Goal: Task Accomplishment & Management: Complete application form

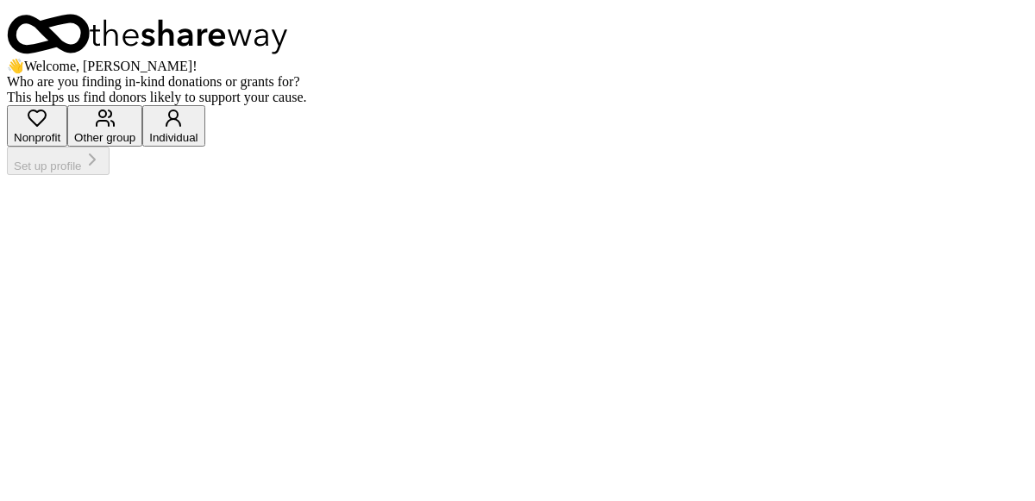
scroll to position [115, 0]
click at [46, 126] on icon "button" at bounding box center [36, 118] width 17 height 16
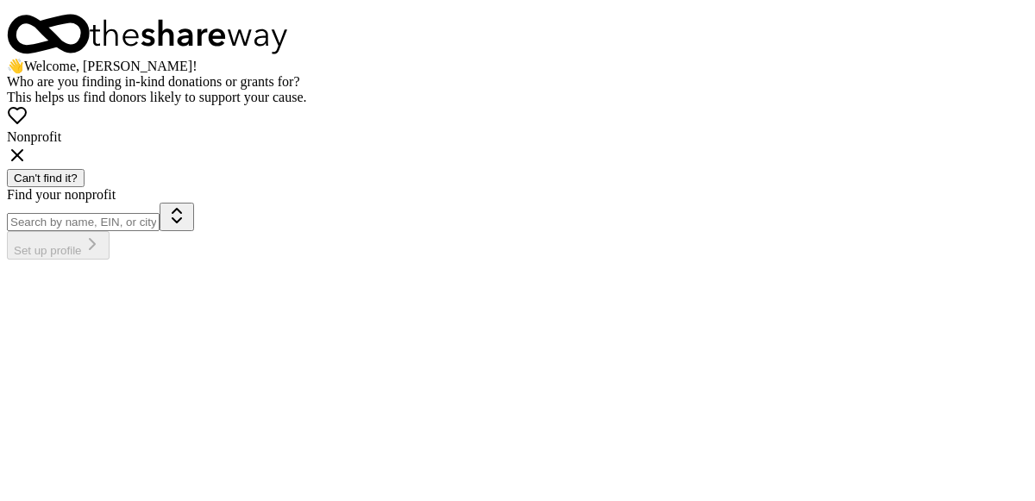
scroll to position [156, 0]
click at [28, 166] on icon at bounding box center [17, 155] width 21 height 21
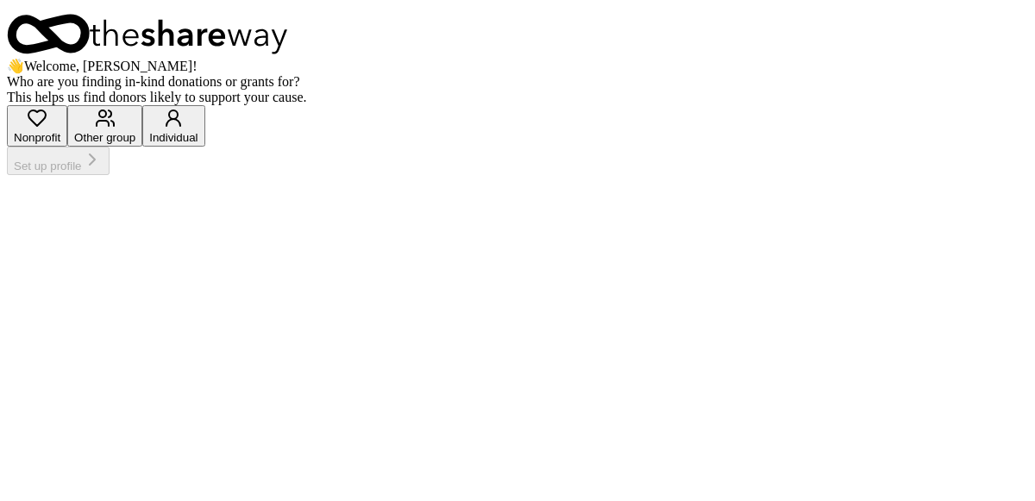
scroll to position [115, 0]
click at [135, 144] on div "Other group" at bounding box center [104, 137] width 61 height 13
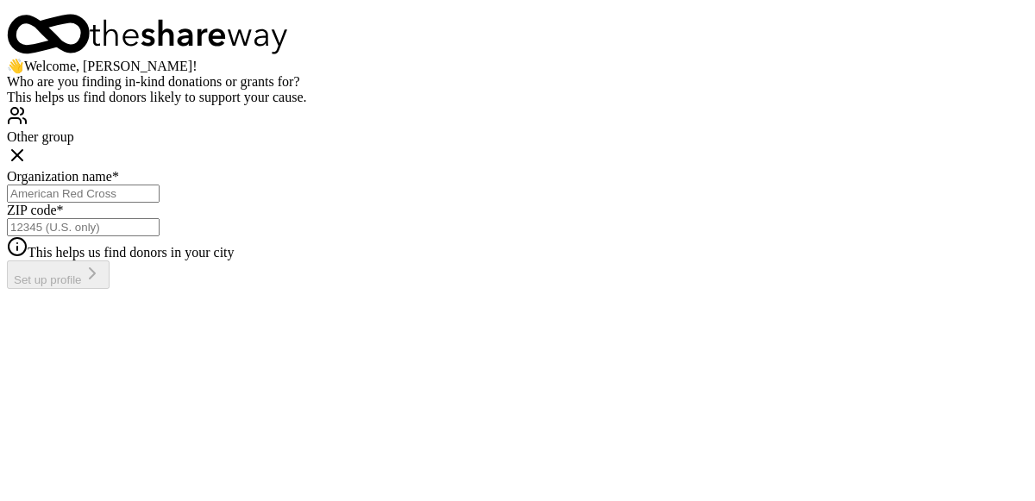
scroll to position [263, 0]
click at [159, 201] on input "Organization name *" at bounding box center [83, 193] width 153 height 18
type input "petsmart"
click at [159, 236] on input "ZIP code *" at bounding box center [83, 227] width 153 height 18
type input "80125"
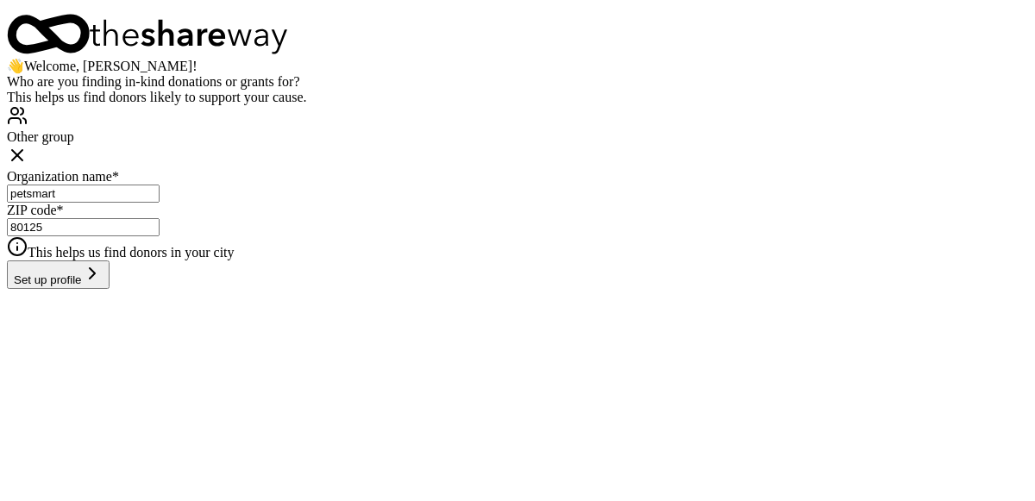
click at [109, 289] on button "Set up profile" at bounding box center [58, 274] width 103 height 28
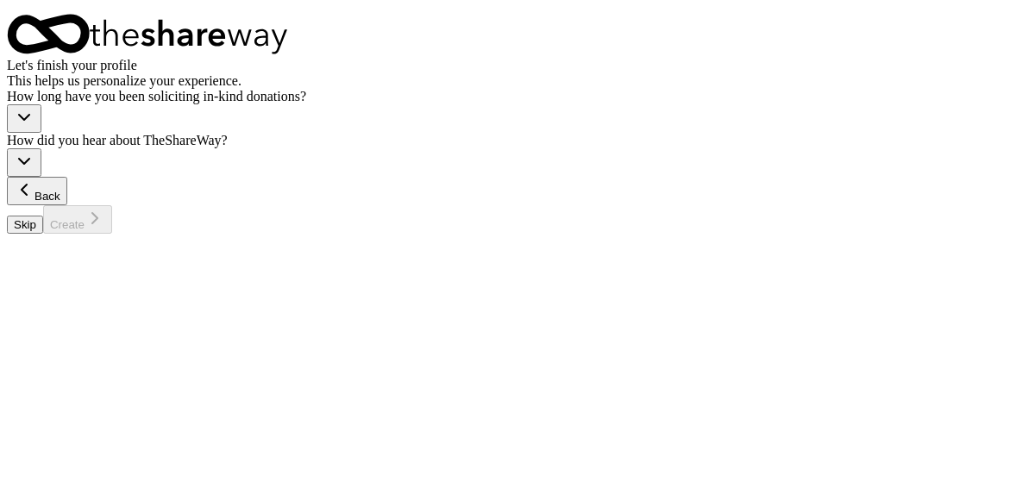
scroll to position [78, 0]
click at [34, 128] on icon "button" at bounding box center [24, 117] width 21 height 21
click at [385, 268] on div "This is my first time!" at bounding box center [327, 262] width 116 height 16
click at [41, 177] on button "button" at bounding box center [24, 162] width 34 height 28
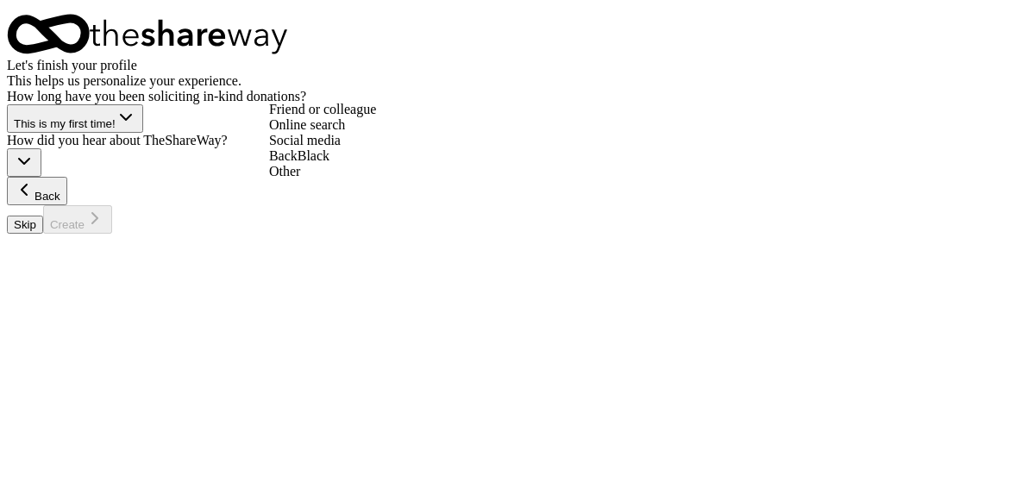
click at [376, 133] on div "Online search" at bounding box center [322, 125] width 107 height 16
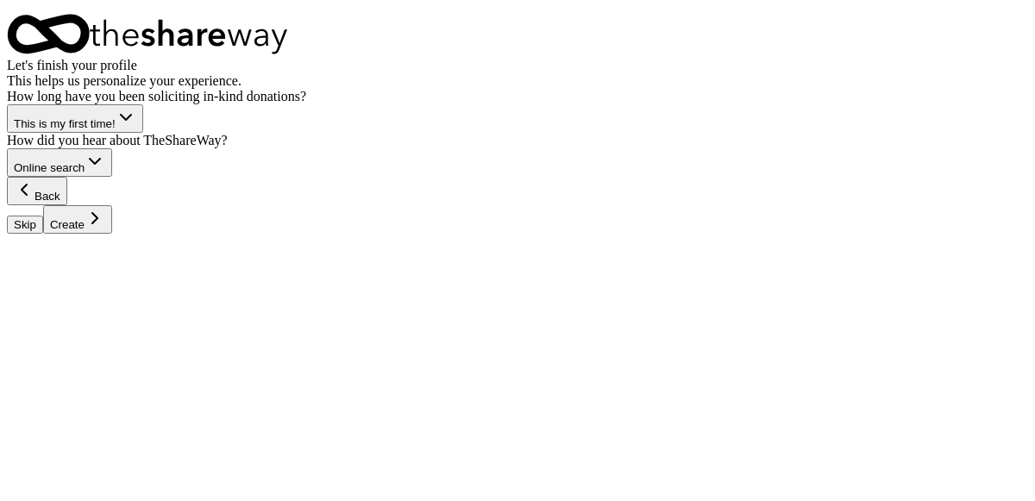
click at [112, 234] on button "Create" at bounding box center [77, 219] width 69 height 28
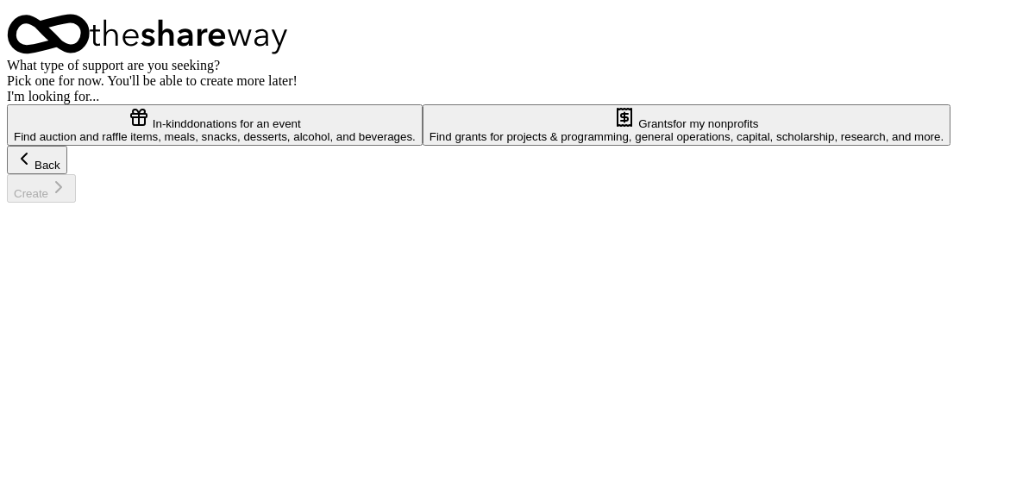
scroll to position [287, 0]
click at [416, 143] on div "Find auction and raffle items, meals, snacks, desserts, alcohol, and beverages." at bounding box center [215, 136] width 402 height 13
click at [76, 203] on button "Create" at bounding box center [41, 188] width 69 height 28
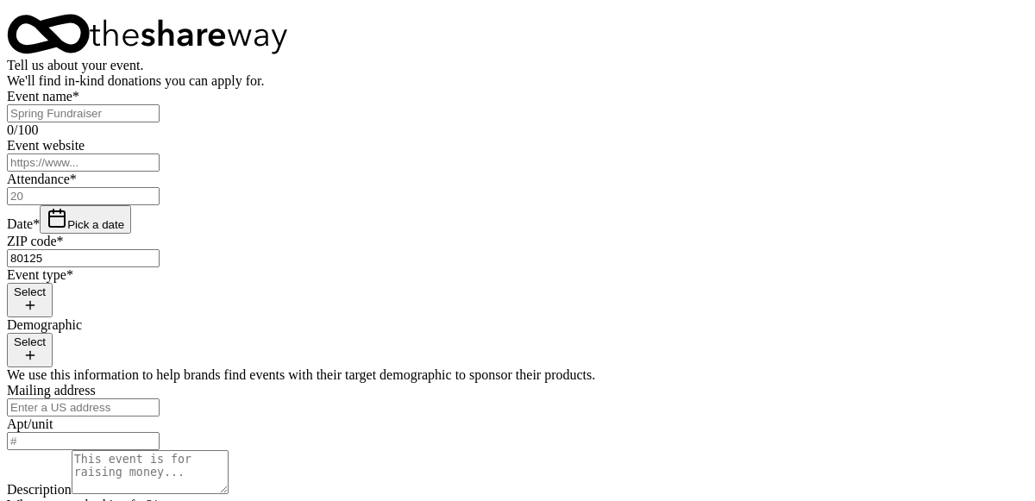
scroll to position [151, 0]
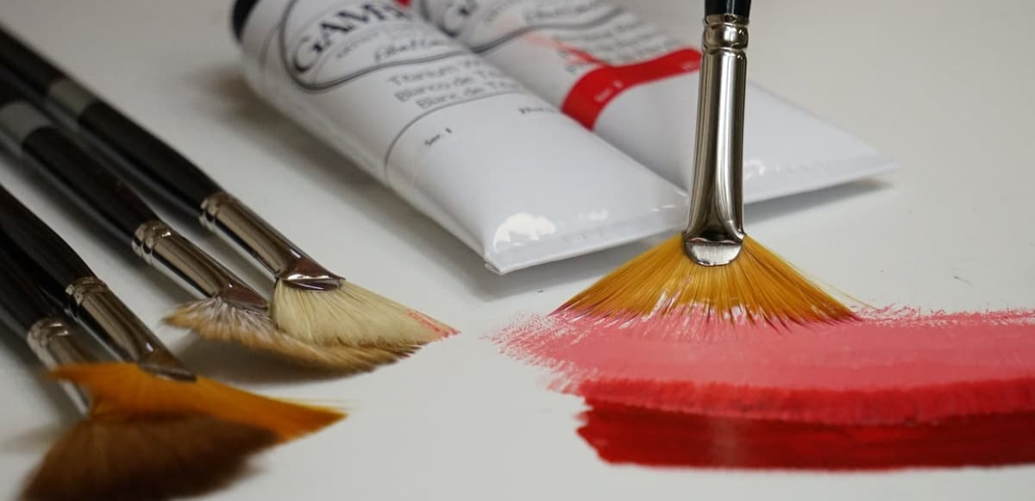
click at [159, 122] on input "Event name *" at bounding box center [83, 113] width 153 height 18
type input "Car Show Fundraiser"
click at [107, 172] on input "Event website" at bounding box center [83, 162] width 153 height 18
click at [159, 187] on input "Attendance *" at bounding box center [83, 196] width 153 height 18
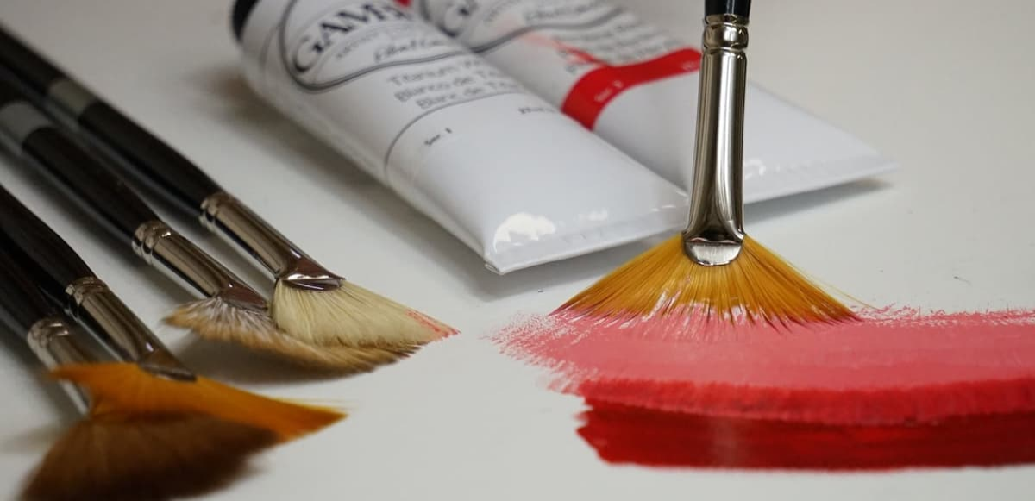
click at [131, 225] on button "Pick a date" at bounding box center [85, 219] width 91 height 28
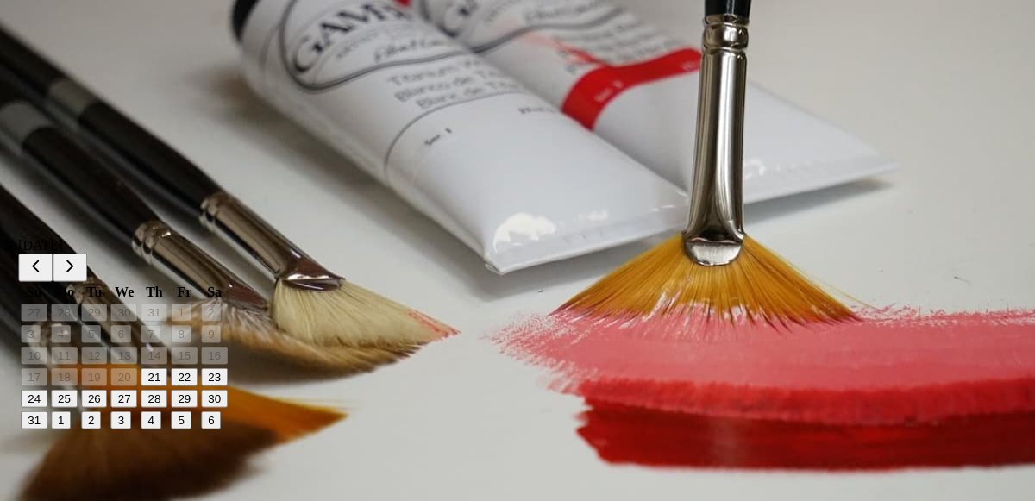
click at [87, 258] on button "Go to next month" at bounding box center [70, 267] width 34 height 28
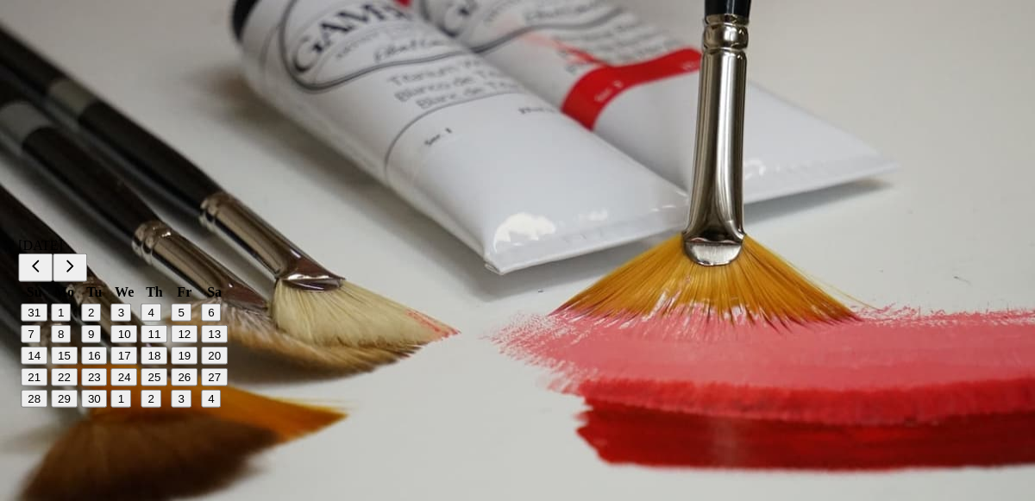
click at [228, 365] on button "20" at bounding box center [214, 356] width 27 height 18
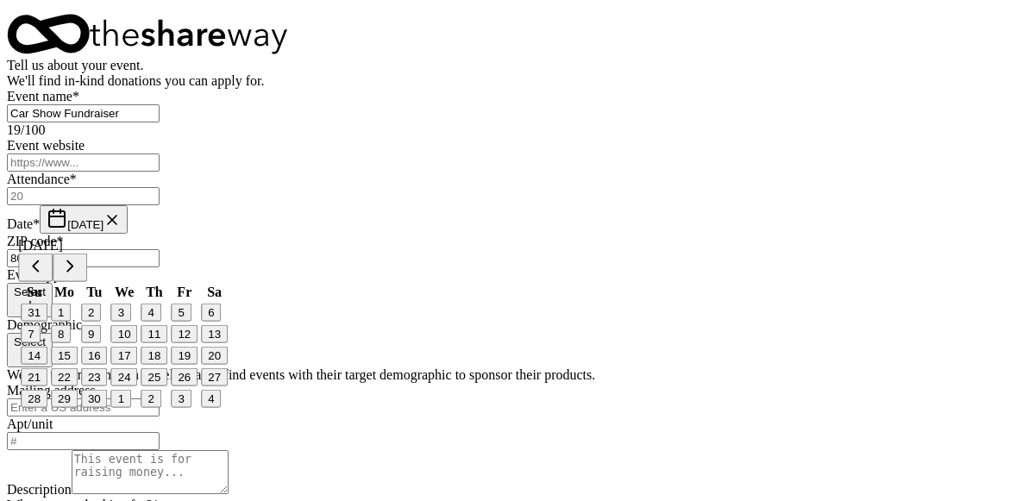
click at [341, 267] on div "Event type * Select" at bounding box center [517, 292] width 1021 height 50
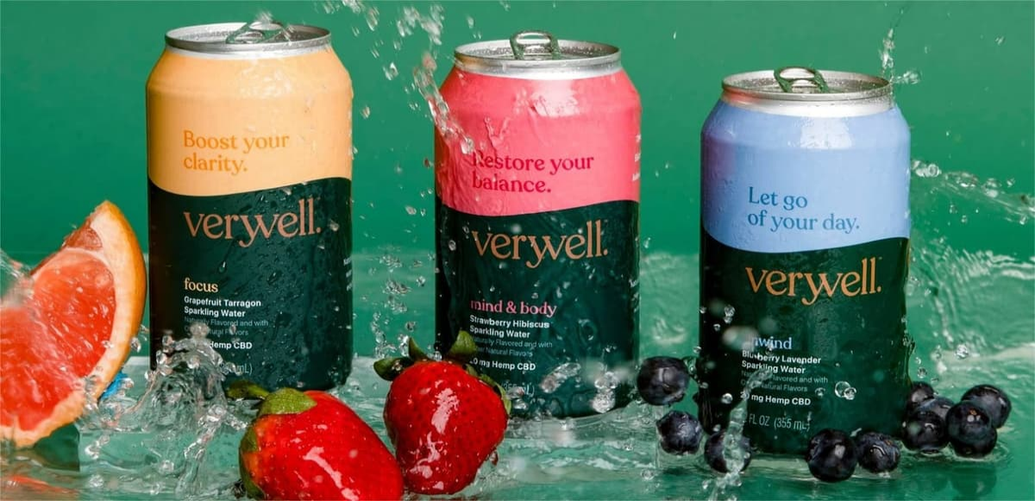
click at [325, 270] on div "Event type * Select" at bounding box center [517, 292] width 1021 height 50
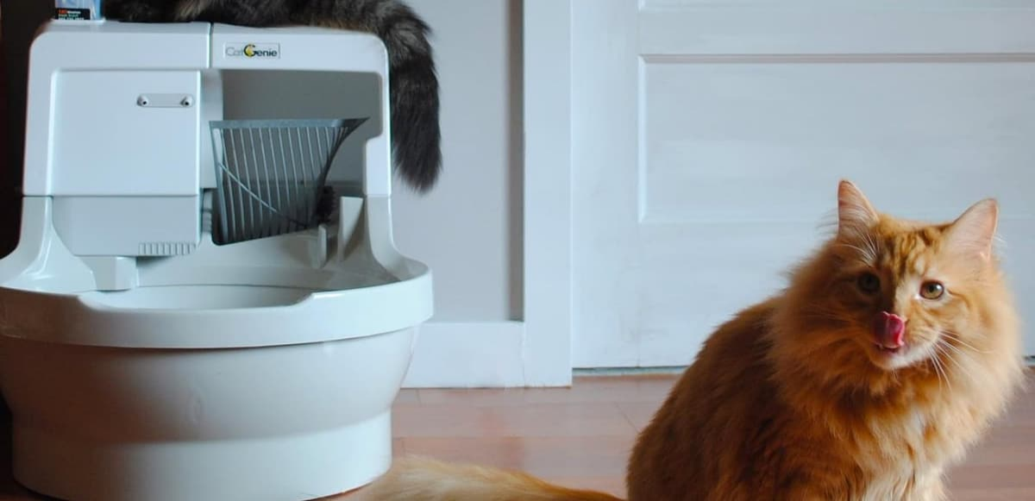
click at [53, 283] on button "Select" at bounding box center [30, 300] width 46 height 34
click at [66, 331] on span "Fundraiser" at bounding box center [36, 324] width 59 height 15
click at [471, 267] on div "Event type * Fundraiser Business & professional Food & drink Health & wellness …" at bounding box center [517, 340] width 1021 height 147
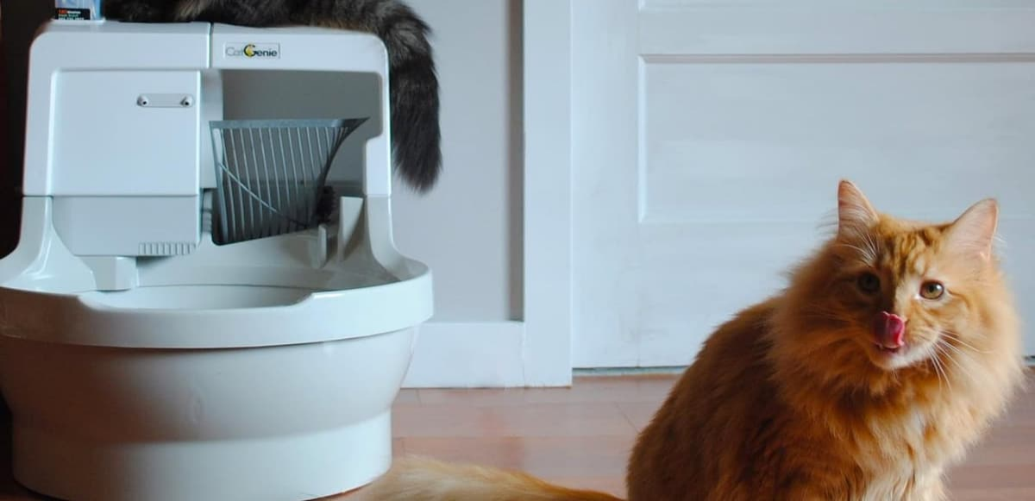
click at [53, 336] on button "Select" at bounding box center [30, 353] width 46 height 34
click at [71, 371] on span "All genders" at bounding box center [39, 378] width 64 height 15
click at [493, 238] on div "Tell us about your event. We'll find in-kind donations you can apply for. Event…" at bounding box center [517, 423] width 1021 height 819
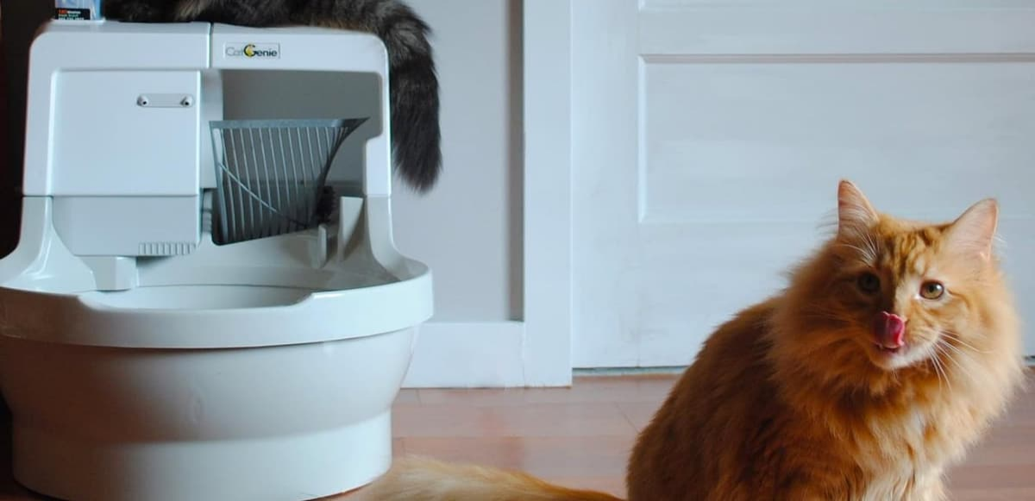
scroll to position [195, 0]
click at [159, 188] on input "Attendance *" at bounding box center [83, 196] width 153 height 18
type input "1"
type input "60"
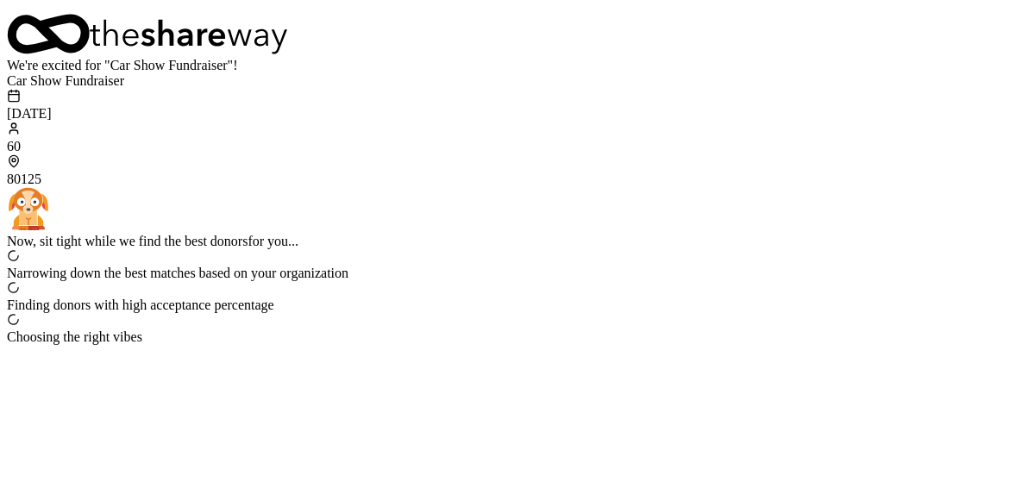
scroll to position [128, 0]
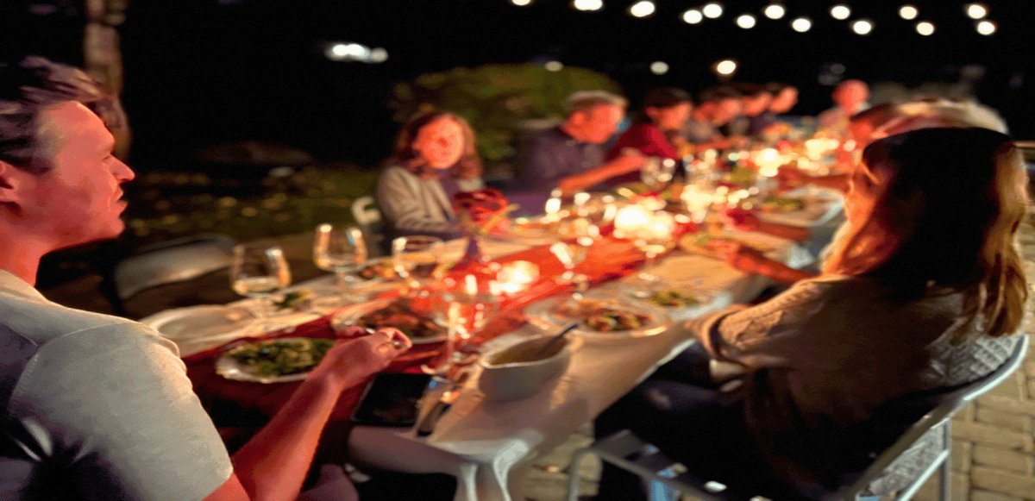
scroll to position [600, 0]
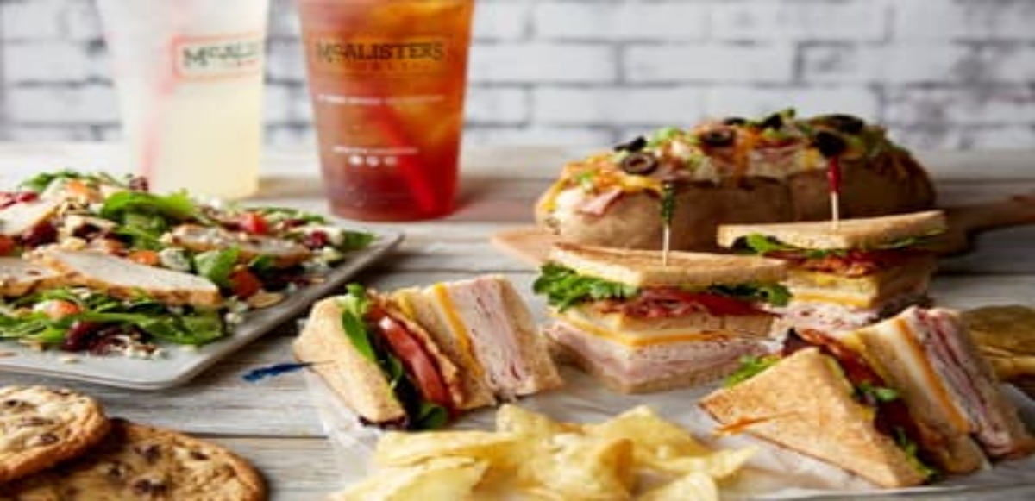
click at [71, 200] on span "Search" at bounding box center [52, 206] width 36 height 13
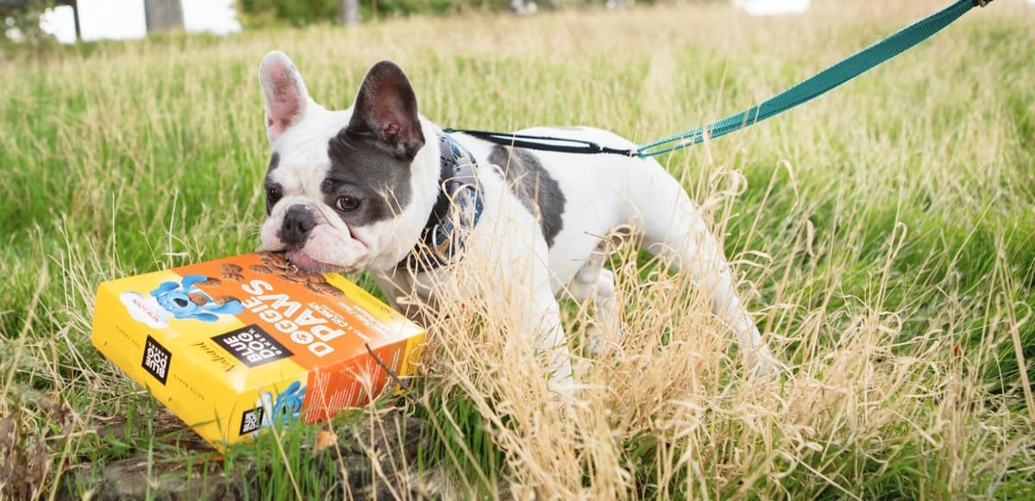
type input "dog"
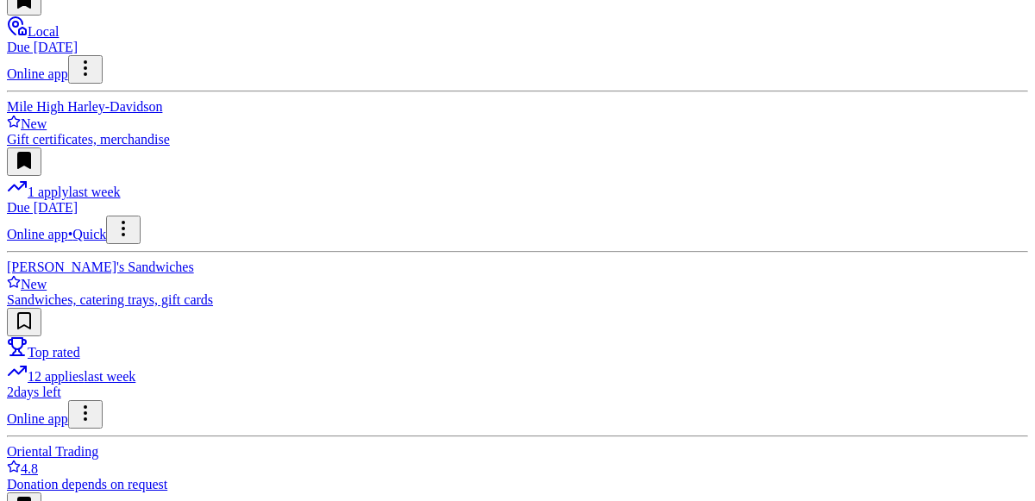
scroll to position [776, 0]
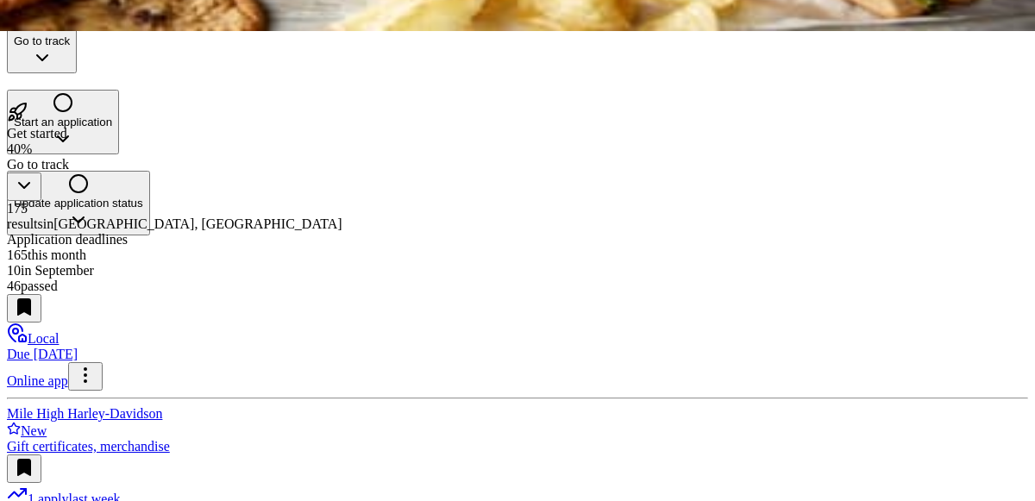
scroll to position [471, 0]
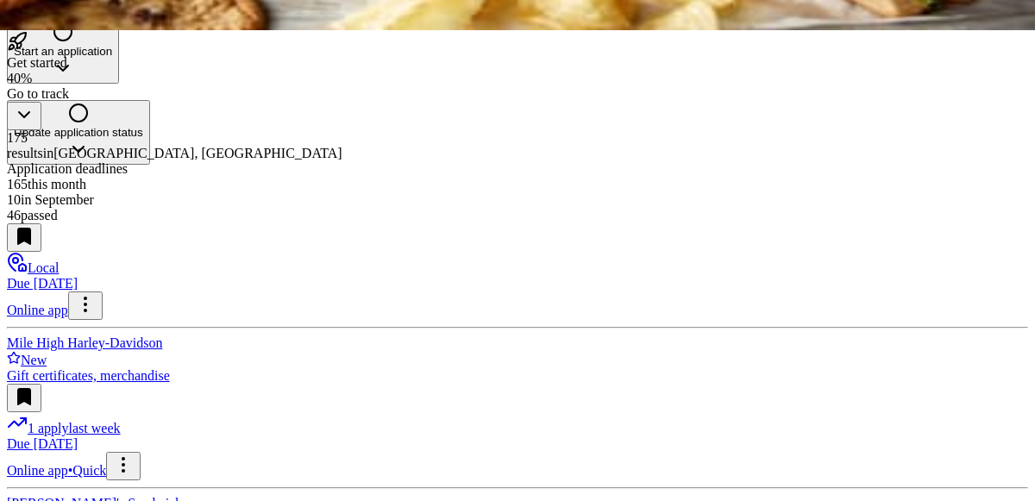
click at [34, 125] on icon "button" at bounding box center [24, 114] width 21 height 21
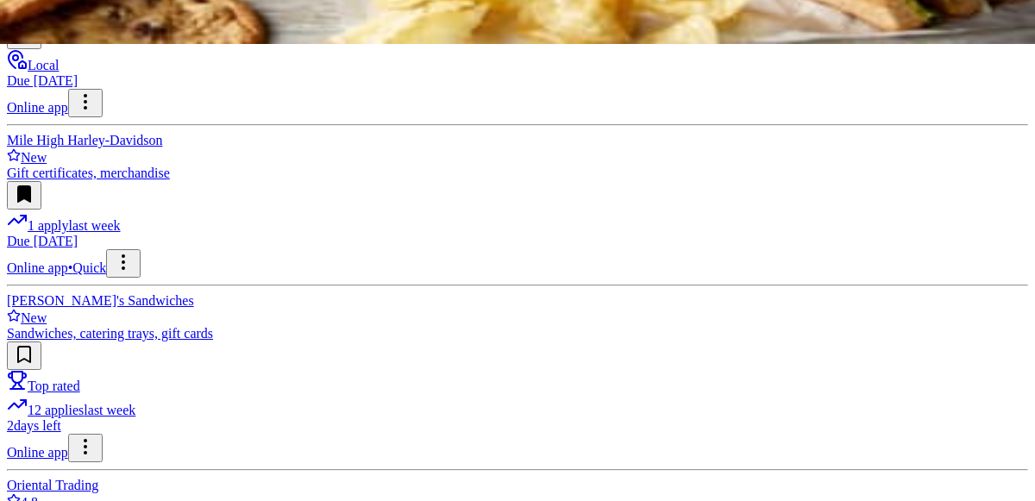
scroll to position [445, 0]
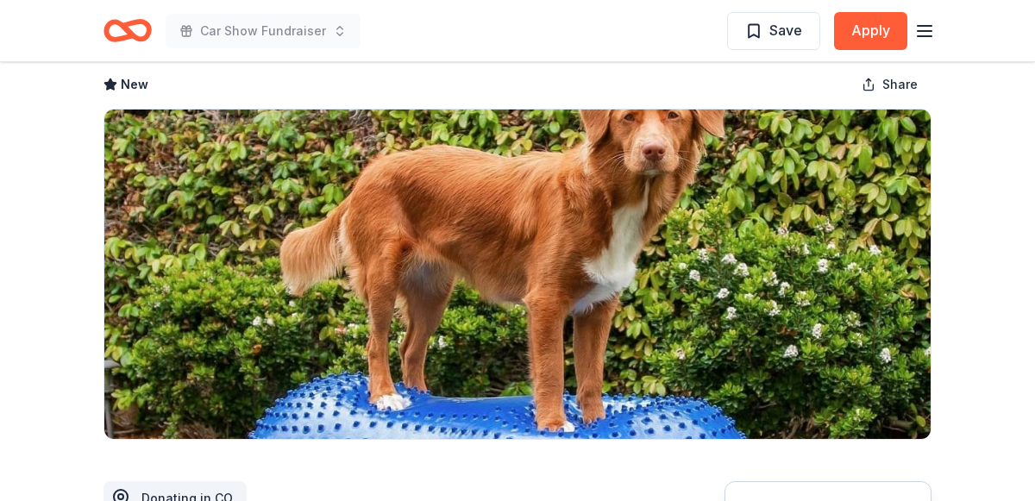
scroll to position [84, 0]
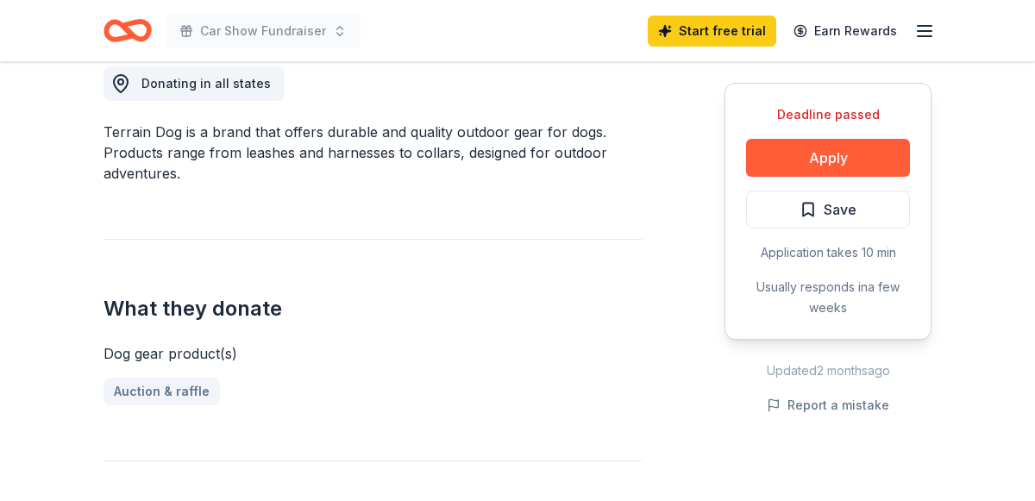
scroll to position [501, 0]
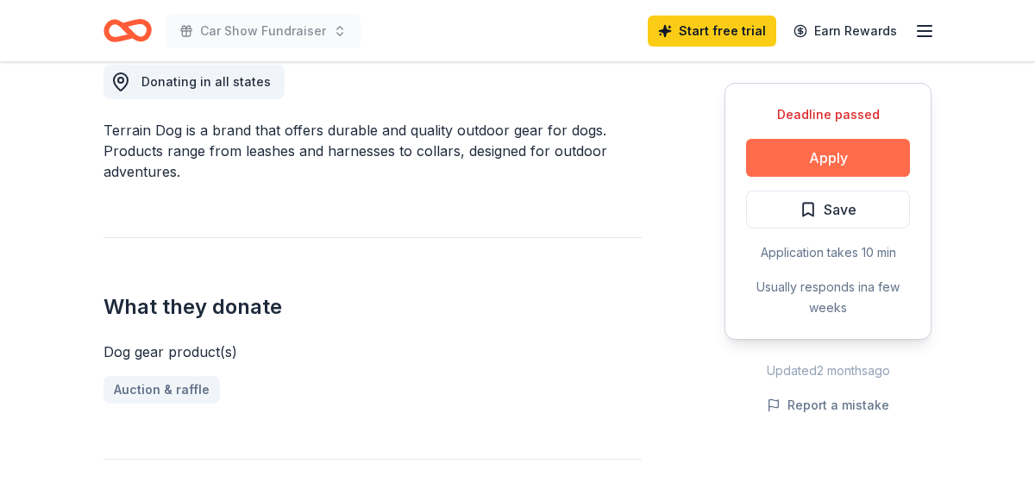
click at [868, 150] on button "Apply" at bounding box center [828, 158] width 164 height 38
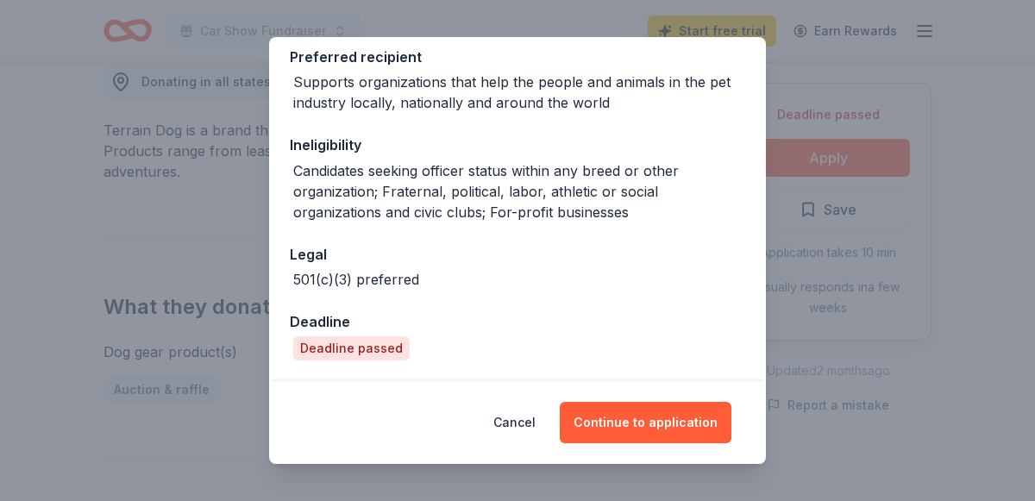
scroll to position [0, 0]
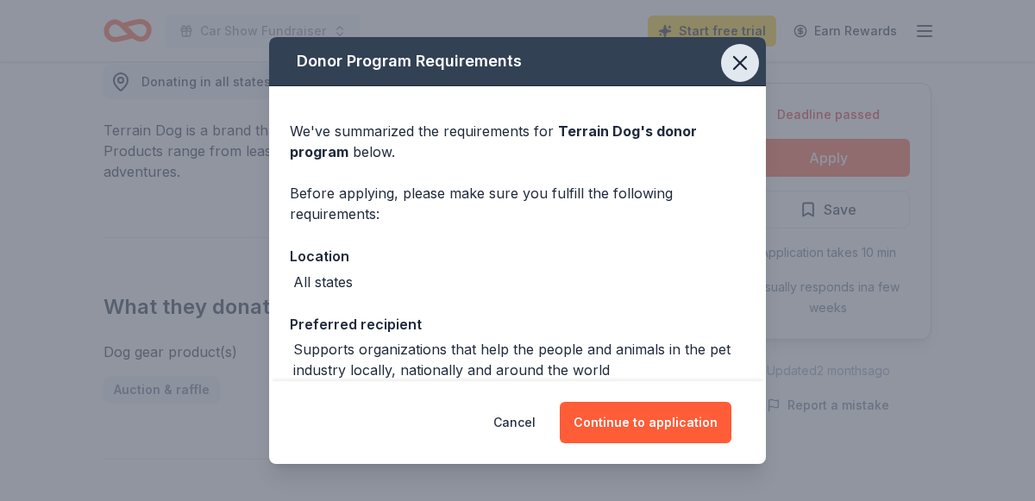
click at [745, 73] on icon "button" at bounding box center [740, 63] width 24 height 24
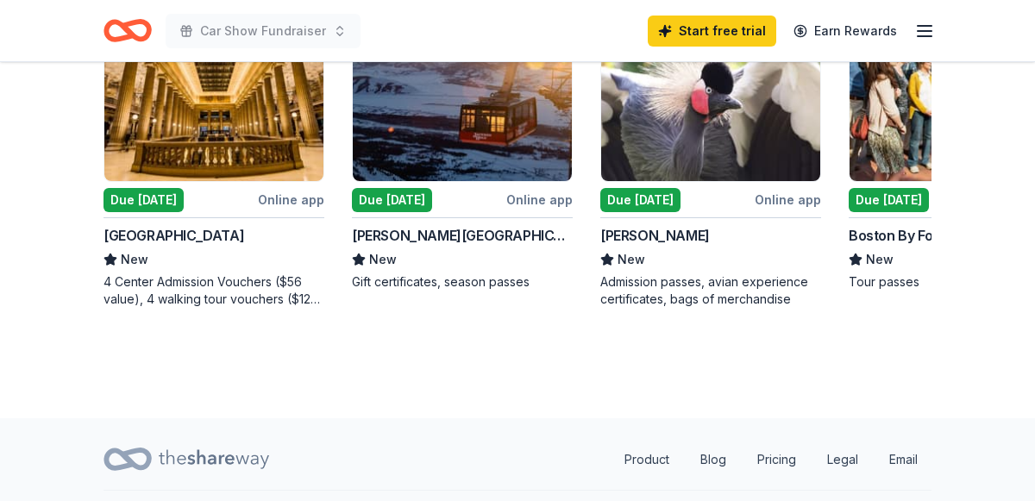
scroll to position [2052, 0]
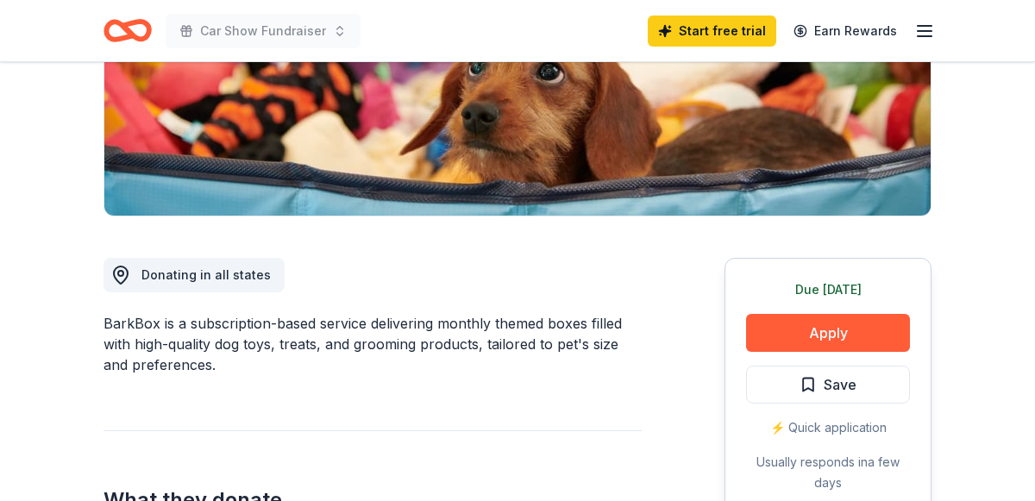
scroll to position [305, 0]
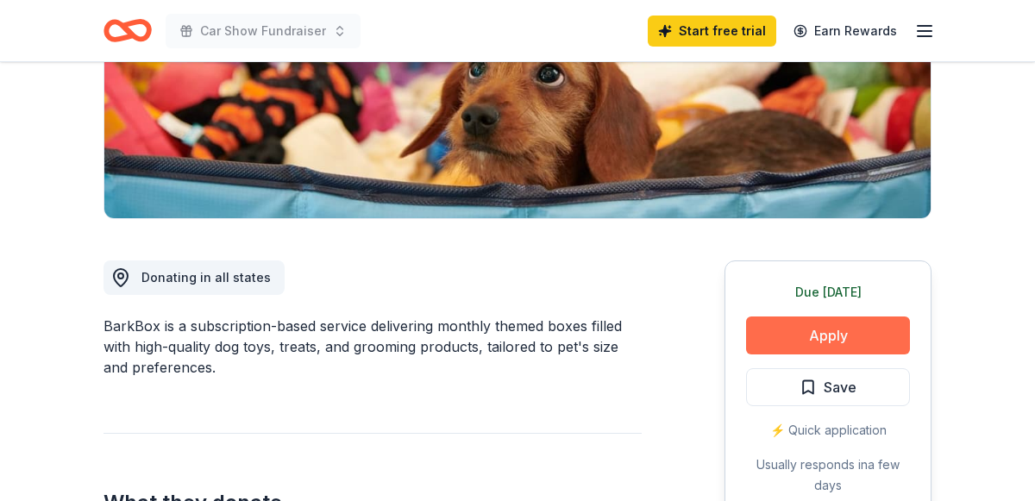
click at [797, 319] on button "Apply" at bounding box center [828, 335] width 164 height 38
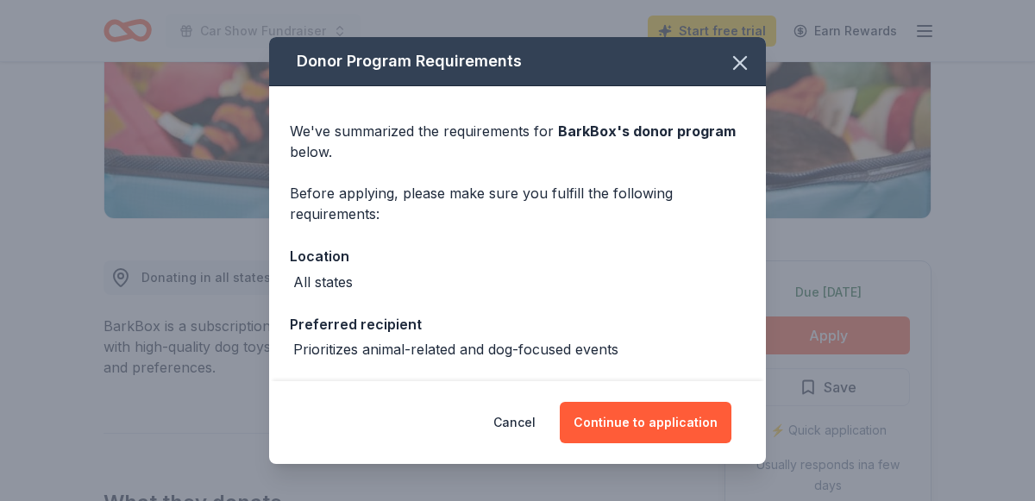
scroll to position [137, 0]
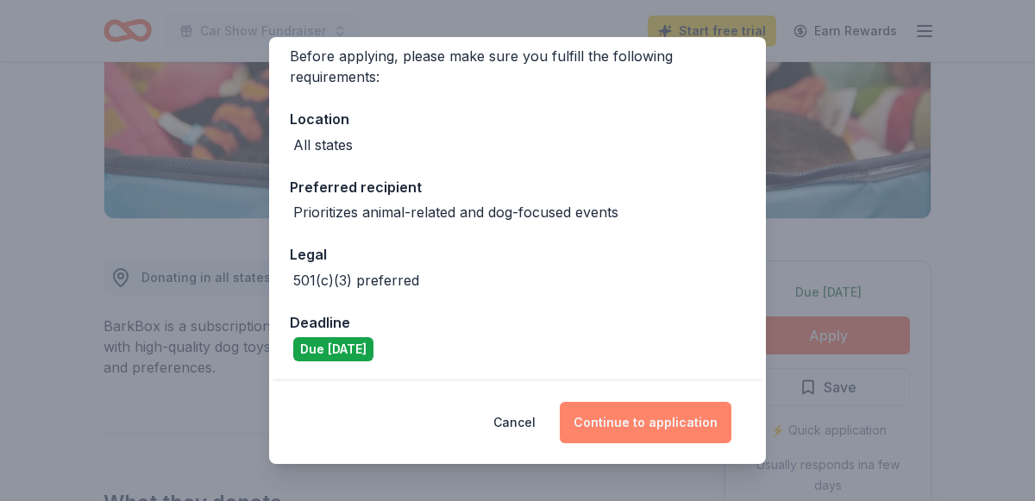
click at [628, 422] on button "Continue to application" at bounding box center [646, 422] width 172 height 41
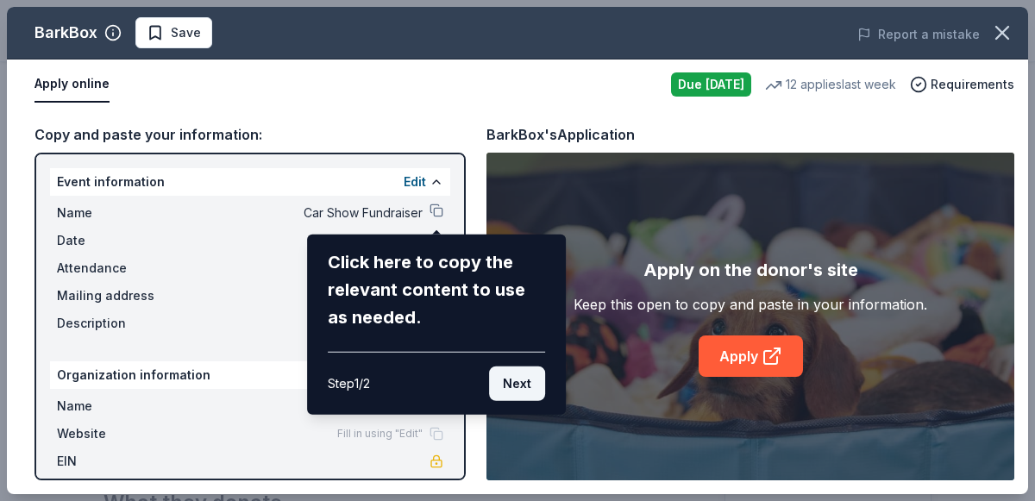
click at [522, 382] on button "Next" at bounding box center [517, 383] width 56 height 34
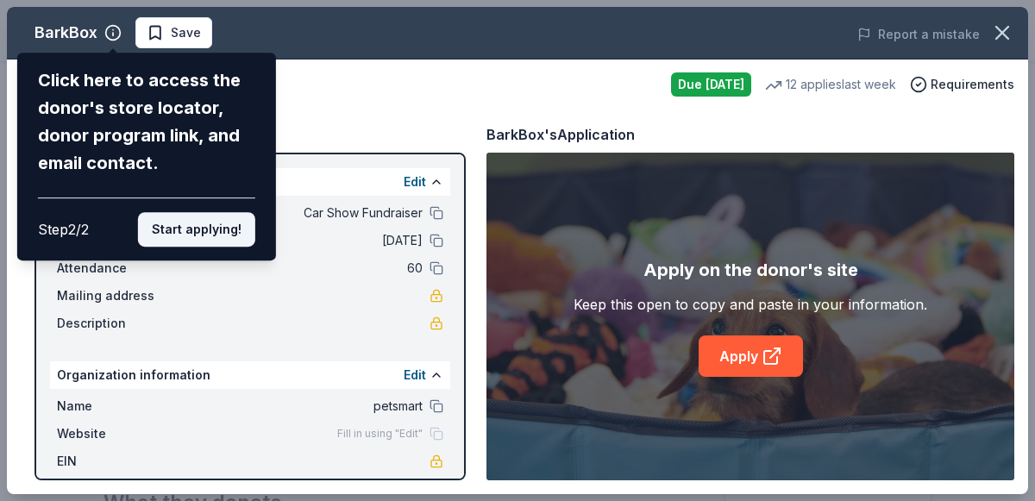
click at [219, 225] on button "Start applying!" at bounding box center [196, 229] width 117 height 34
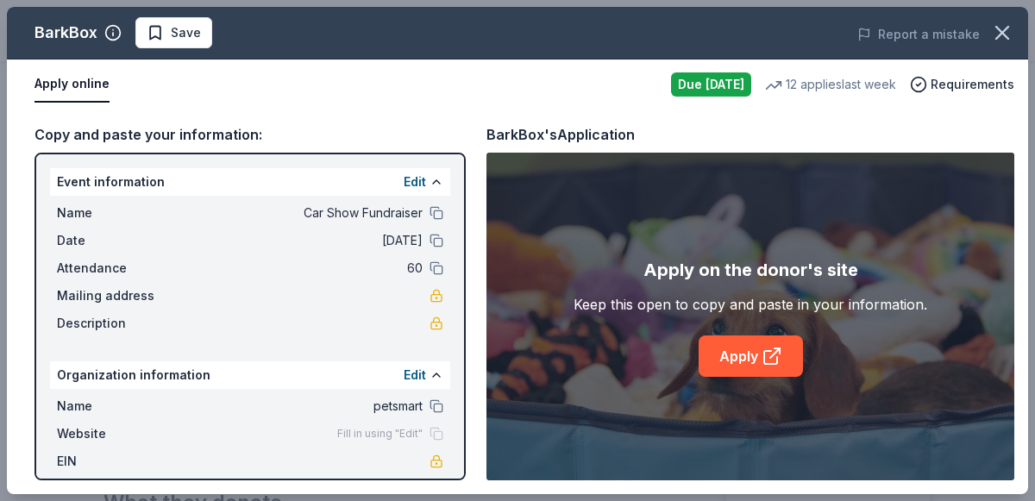
scroll to position [40, 0]
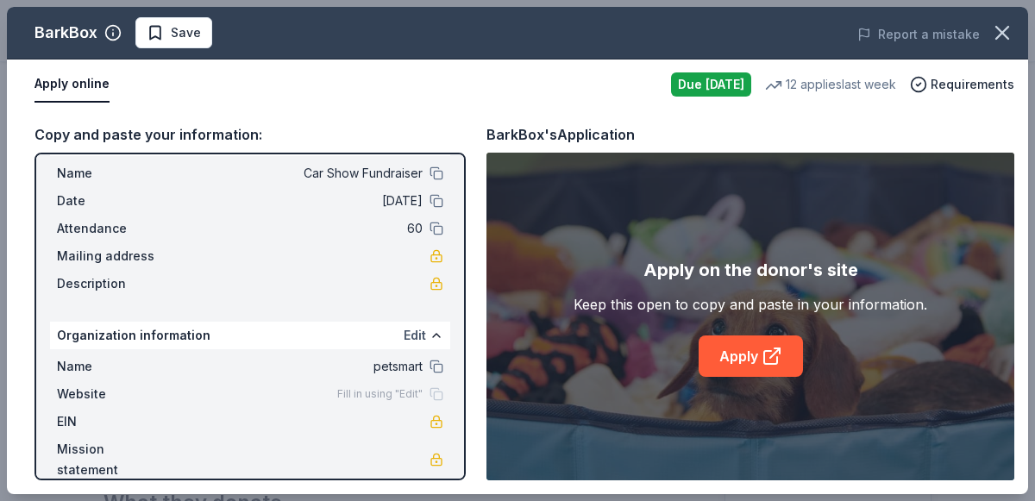
click at [418, 335] on button "Edit" at bounding box center [414, 335] width 22 height 21
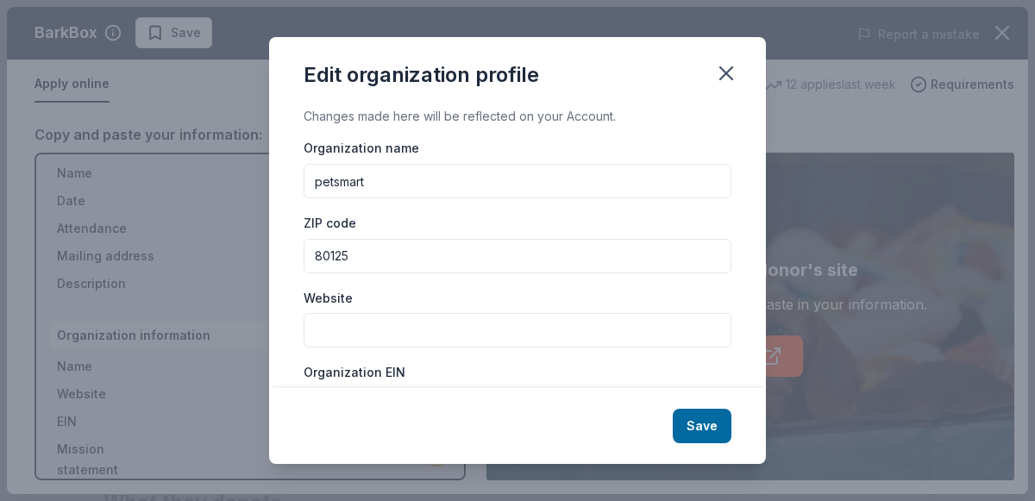
click at [456, 176] on input "petsmart" at bounding box center [517, 181] width 428 height 34
type input "p"
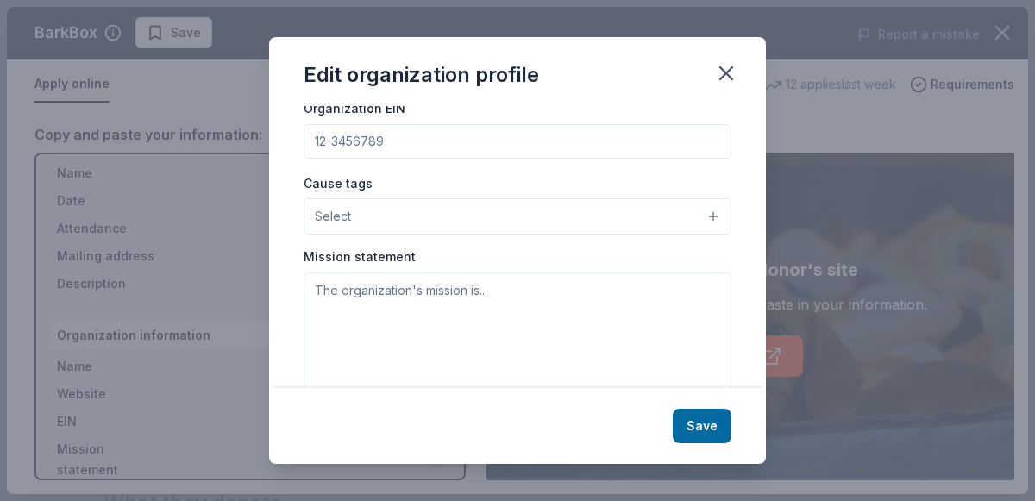
scroll to position [291, 0]
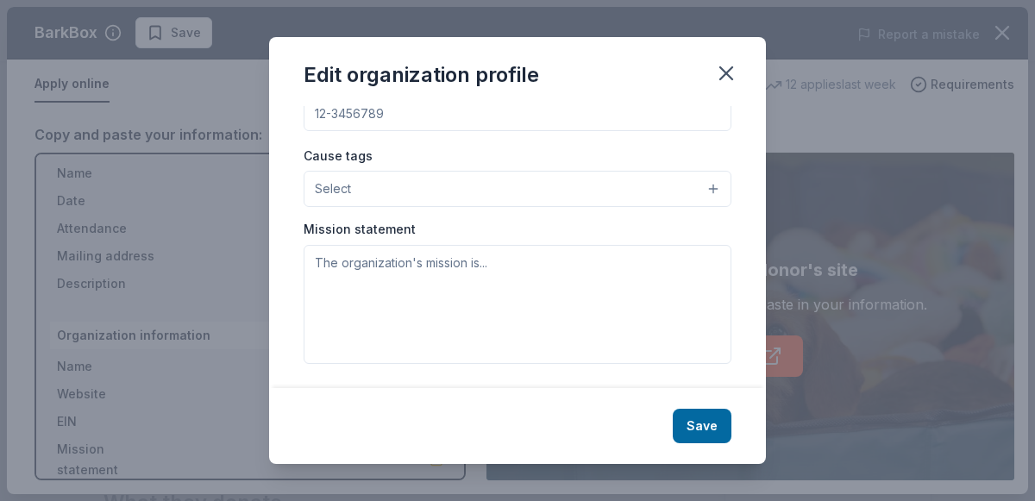
type input "[GEOGRAPHIC_DATA] Bridge Program"
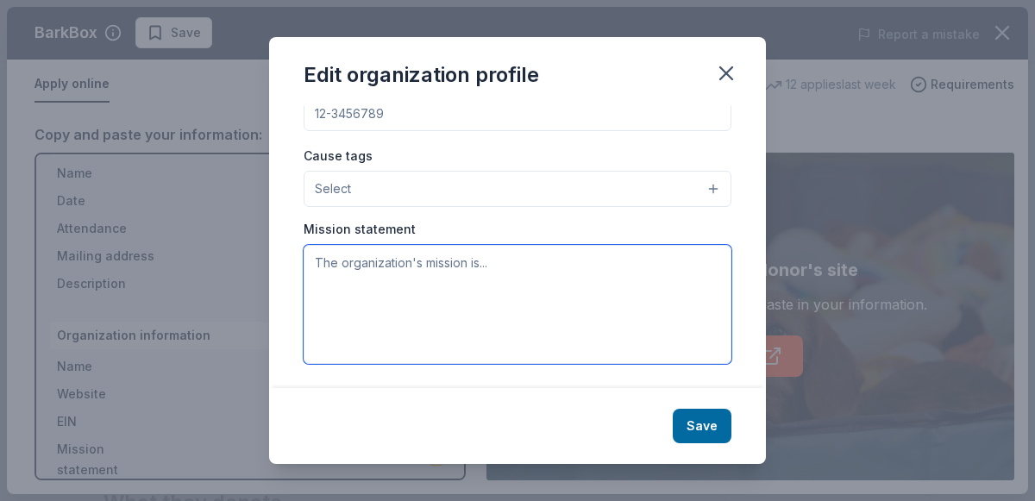
click at [470, 268] on textarea at bounding box center [517, 304] width 428 height 119
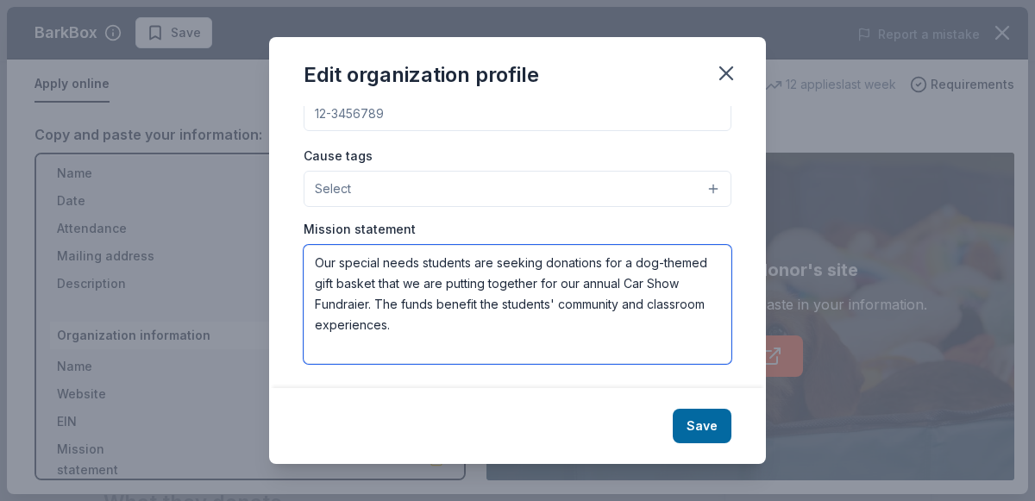
click at [355, 302] on textarea "Our special needs students are seeking donations for a dog-themed gift basket t…" at bounding box center [517, 304] width 428 height 119
click at [485, 359] on textarea "Our special needs students are seeking donations for a dog-themed gift basket t…" at bounding box center [517, 304] width 428 height 119
type textarea "Our special needs students are seeking donations for a dog-themed gift basket t…"
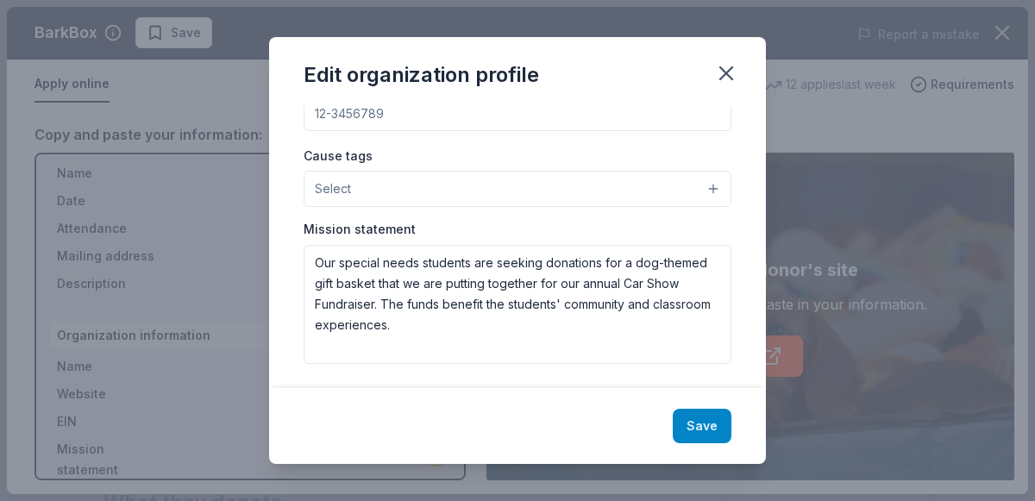
click at [711, 427] on button "Save" at bounding box center [701, 426] width 59 height 34
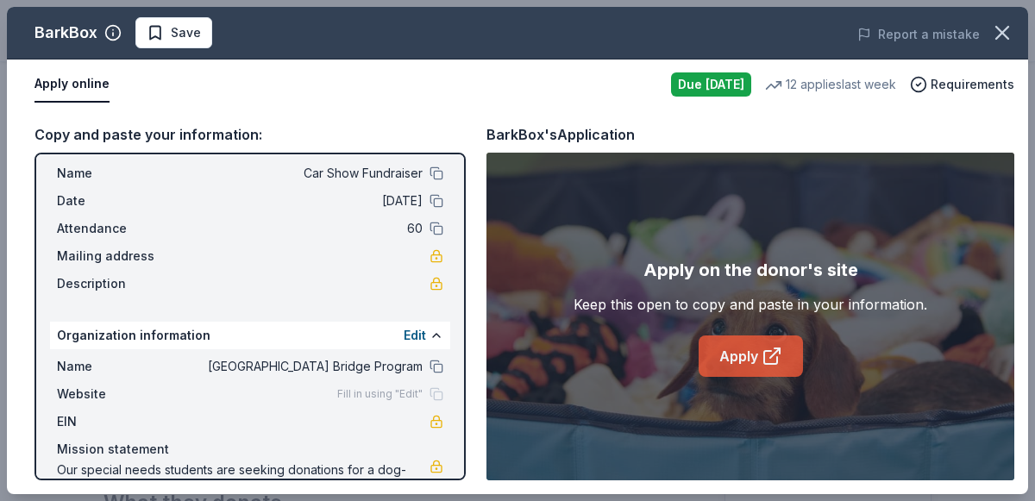
click at [753, 351] on link "Apply" at bounding box center [750, 355] width 104 height 41
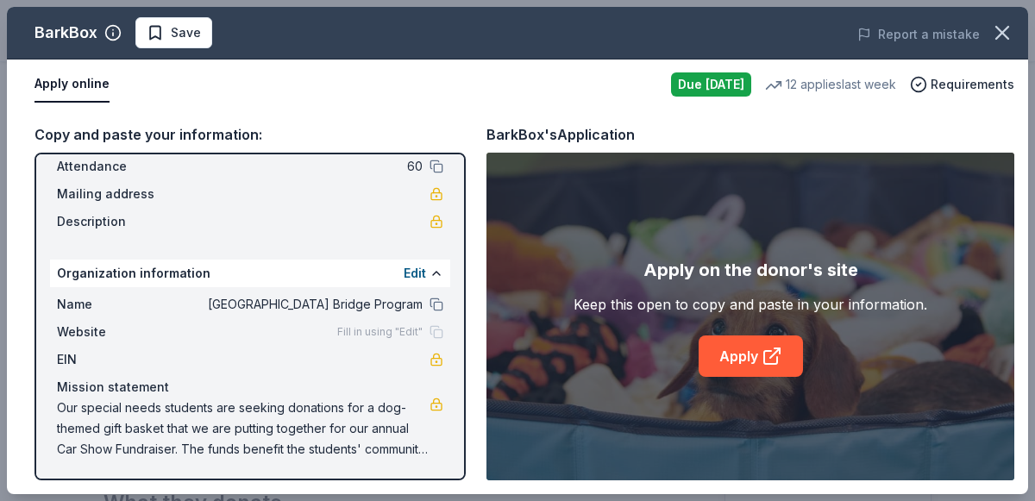
scroll to position [0, 0]
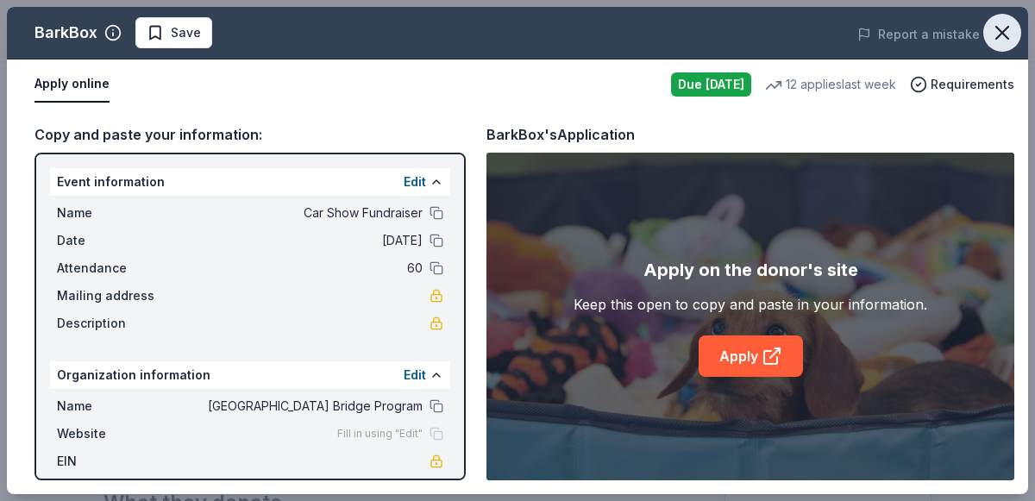
click at [1004, 30] on icon "button" at bounding box center [1002, 33] width 12 height 12
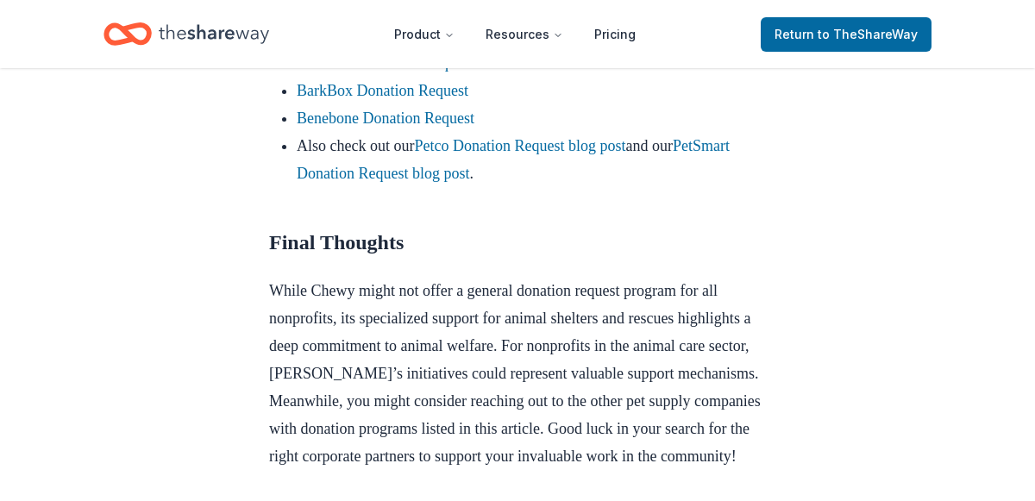
scroll to position [1809, 0]
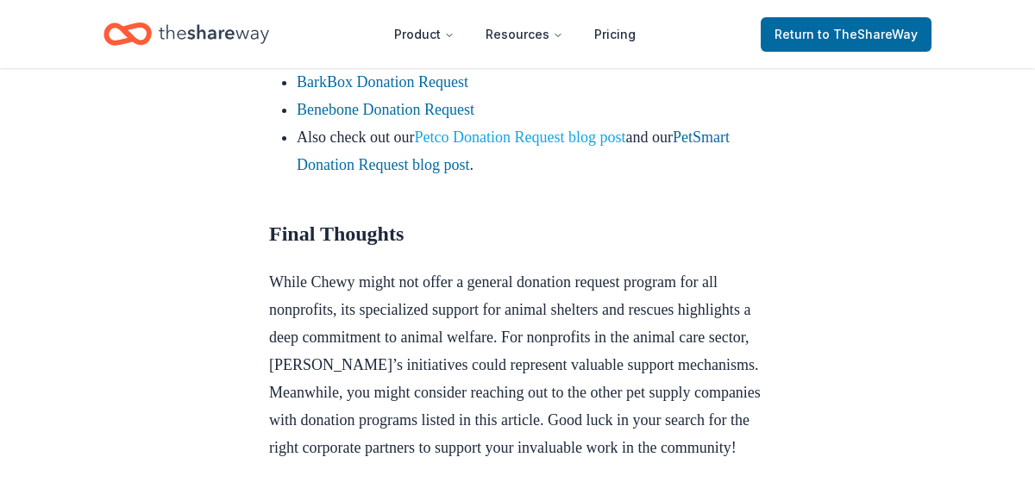
click at [548, 146] on link "Petco Donation Request blog post" at bounding box center [519, 136] width 211 height 17
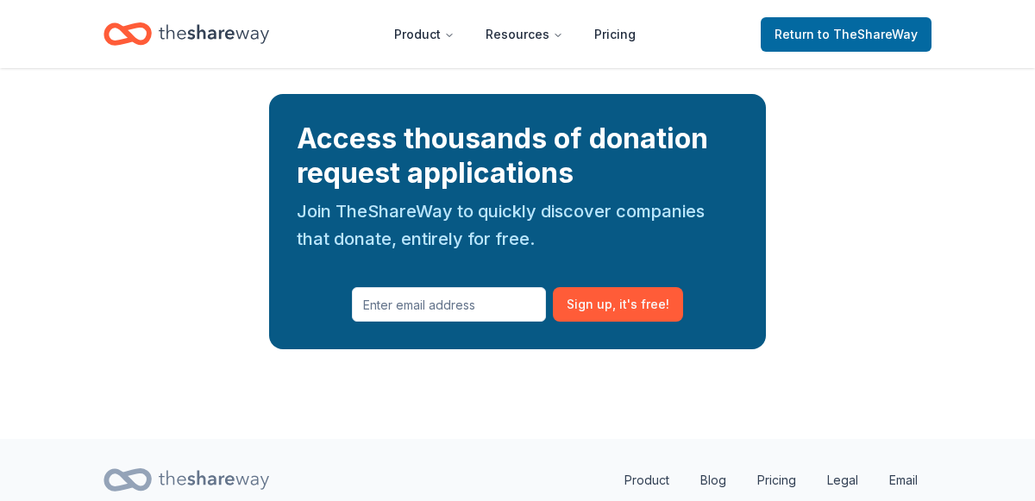
scroll to position [2425, 0]
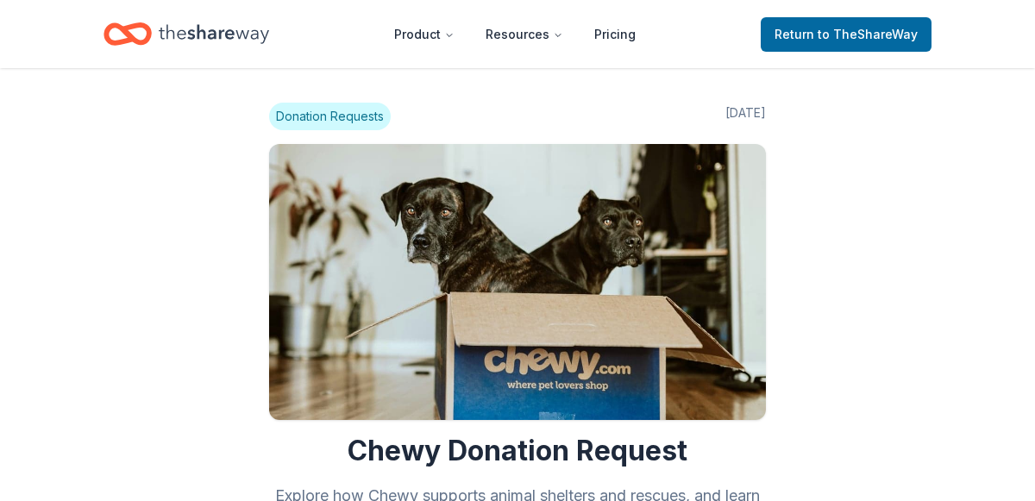
scroll to position [1809, 0]
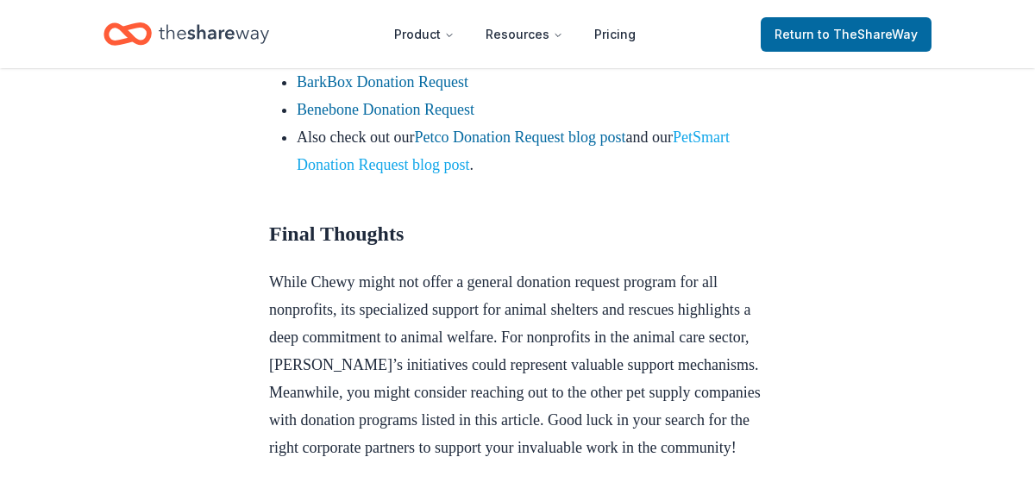
click at [382, 173] on link "PetSmart Donation Request blog post" at bounding box center [513, 150] width 433 height 45
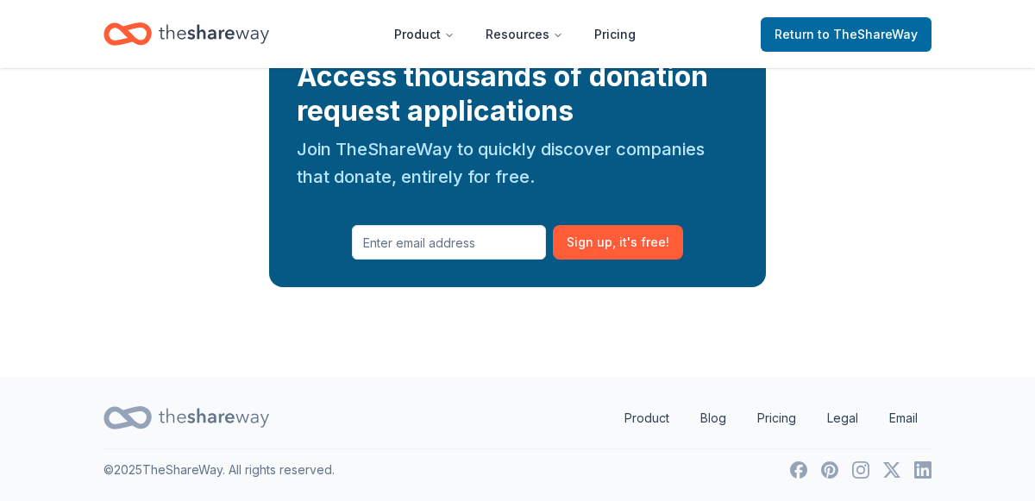
scroll to position [2326, 0]
